Goal: Task Accomplishment & Management: Use online tool/utility

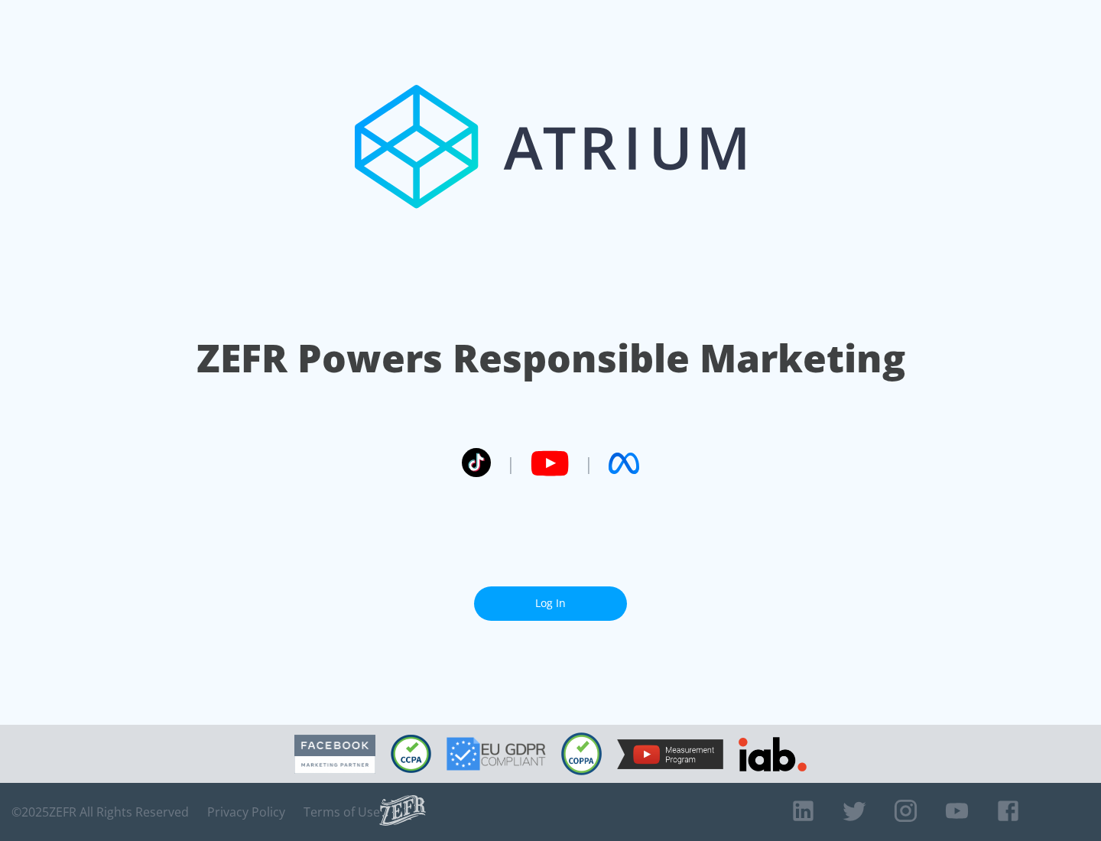
click at [551, 603] on link "Log In" at bounding box center [550, 604] width 153 height 34
